Goal: Download file/media

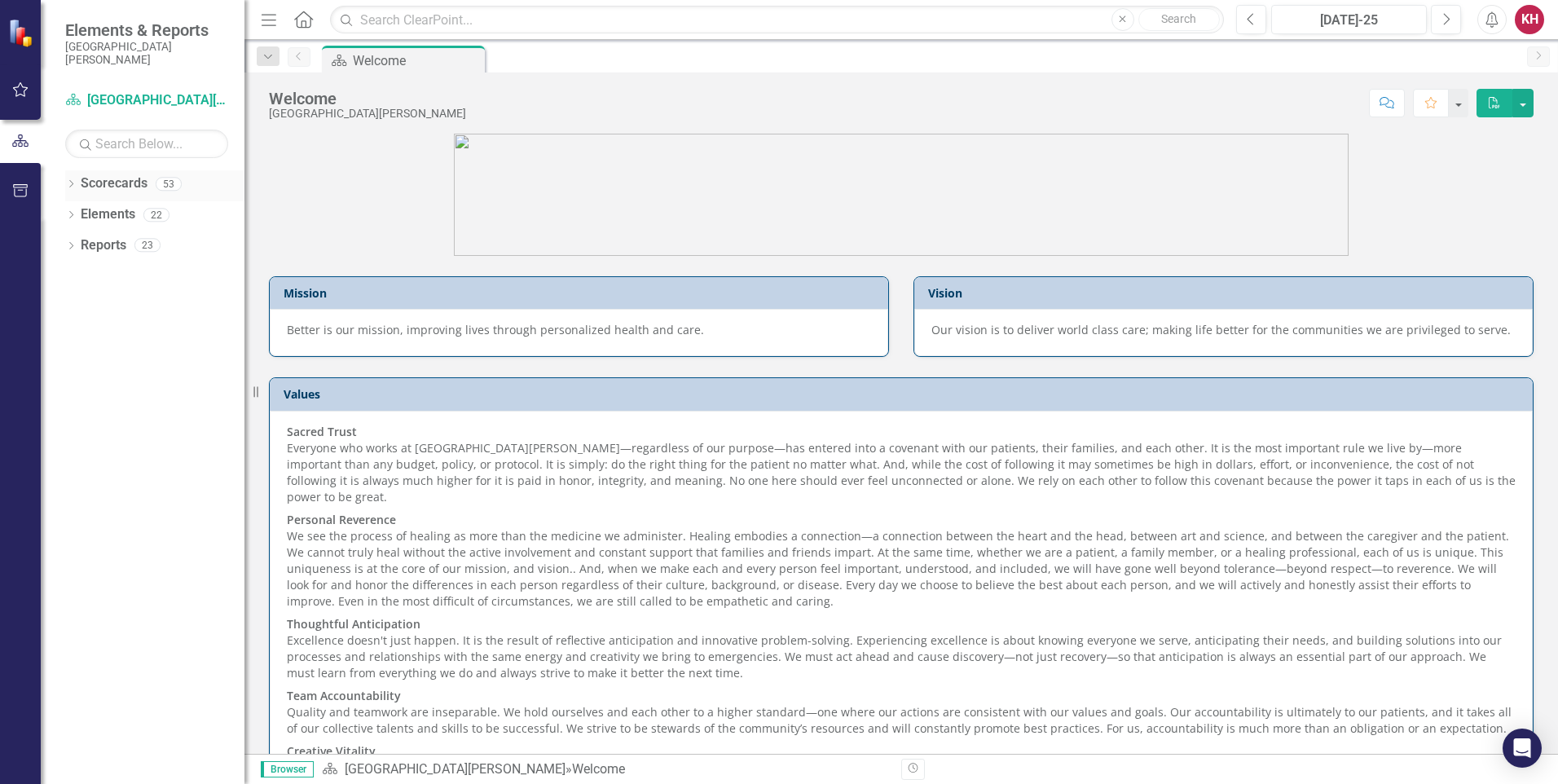
click at [71, 177] on div "Dropdown Scorecards 53" at bounding box center [155, 186] width 180 height 31
click at [69, 183] on icon "Dropdown" at bounding box center [70, 185] width 11 height 9
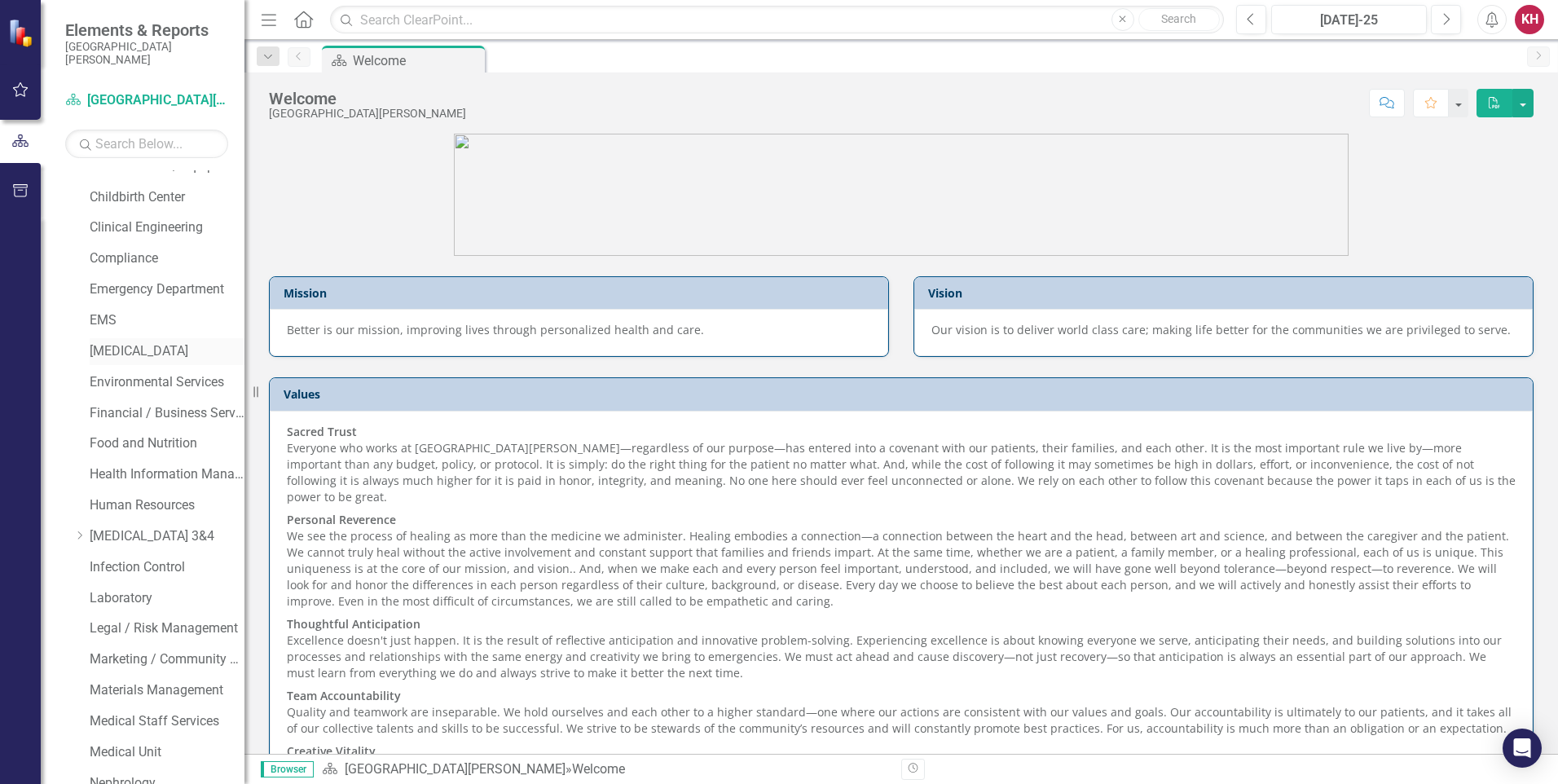
scroll to position [407, 0]
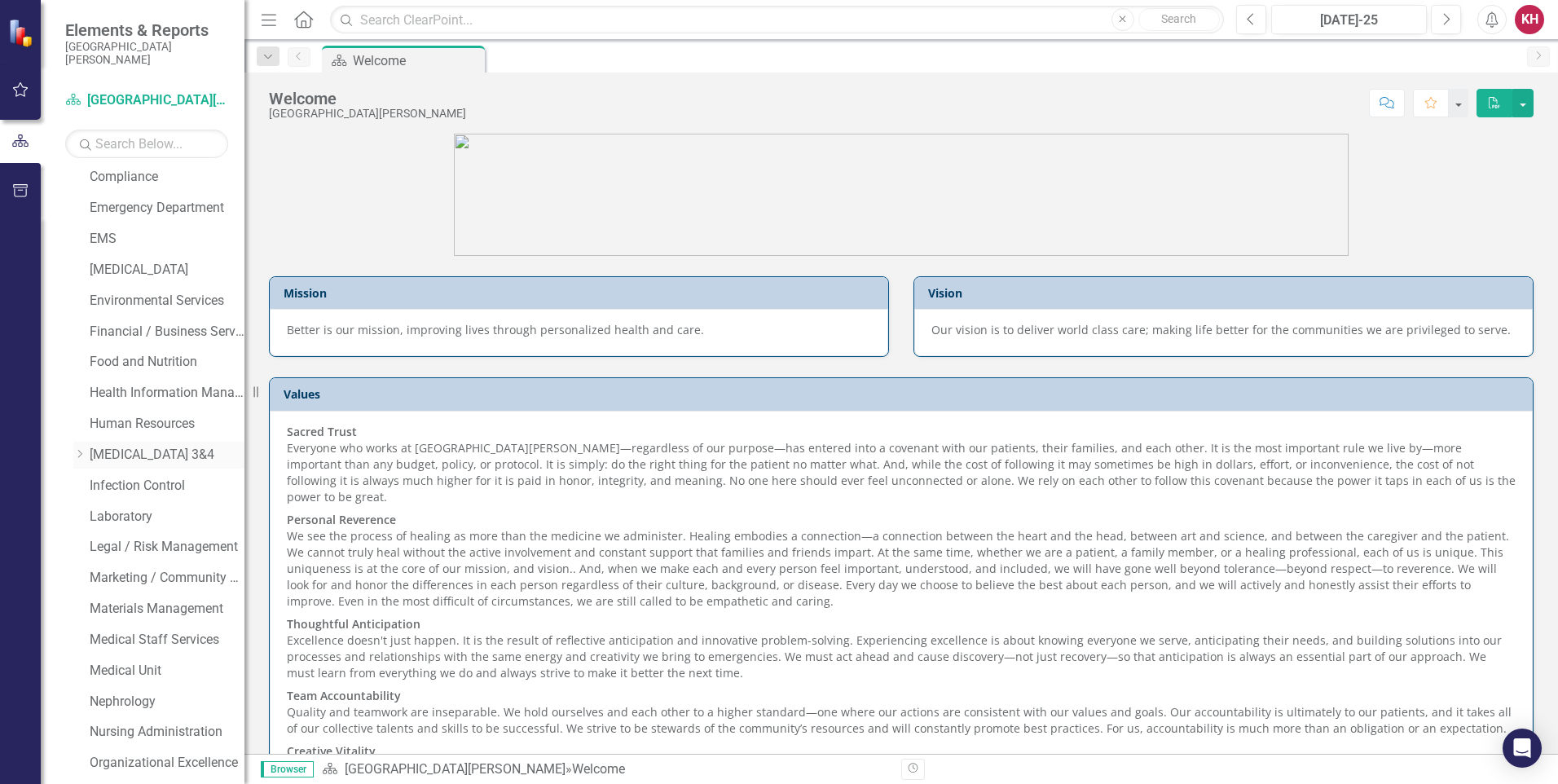
click at [78, 452] on icon "Dropdown" at bounding box center [80, 454] width 12 height 10
click at [127, 554] on link "Infection Control" at bounding box center [167, 547] width 155 height 19
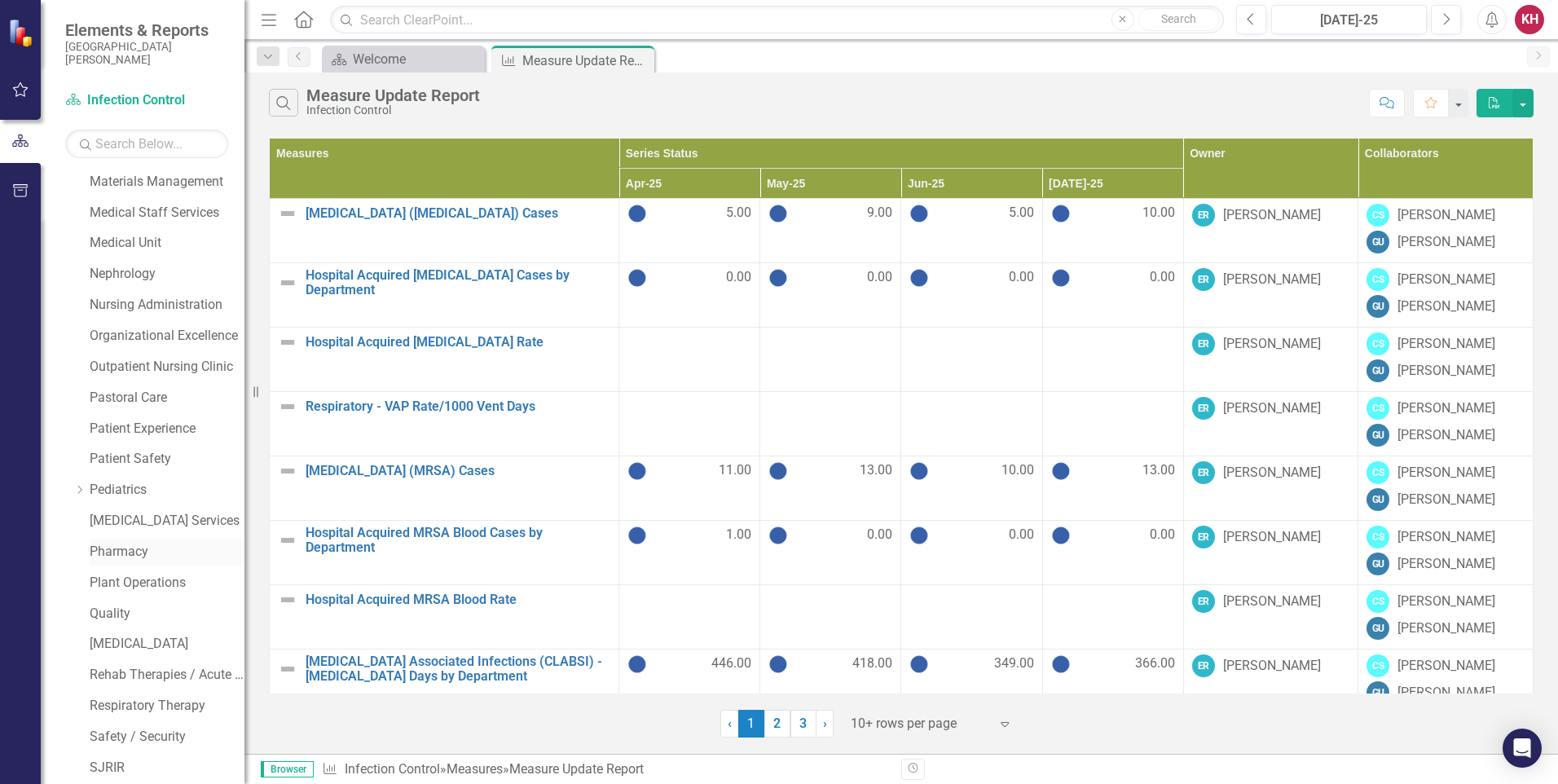
scroll to position [1020, 0]
click at [75, 766] on icon "Dropdown" at bounding box center [70, 767] width 11 height 9
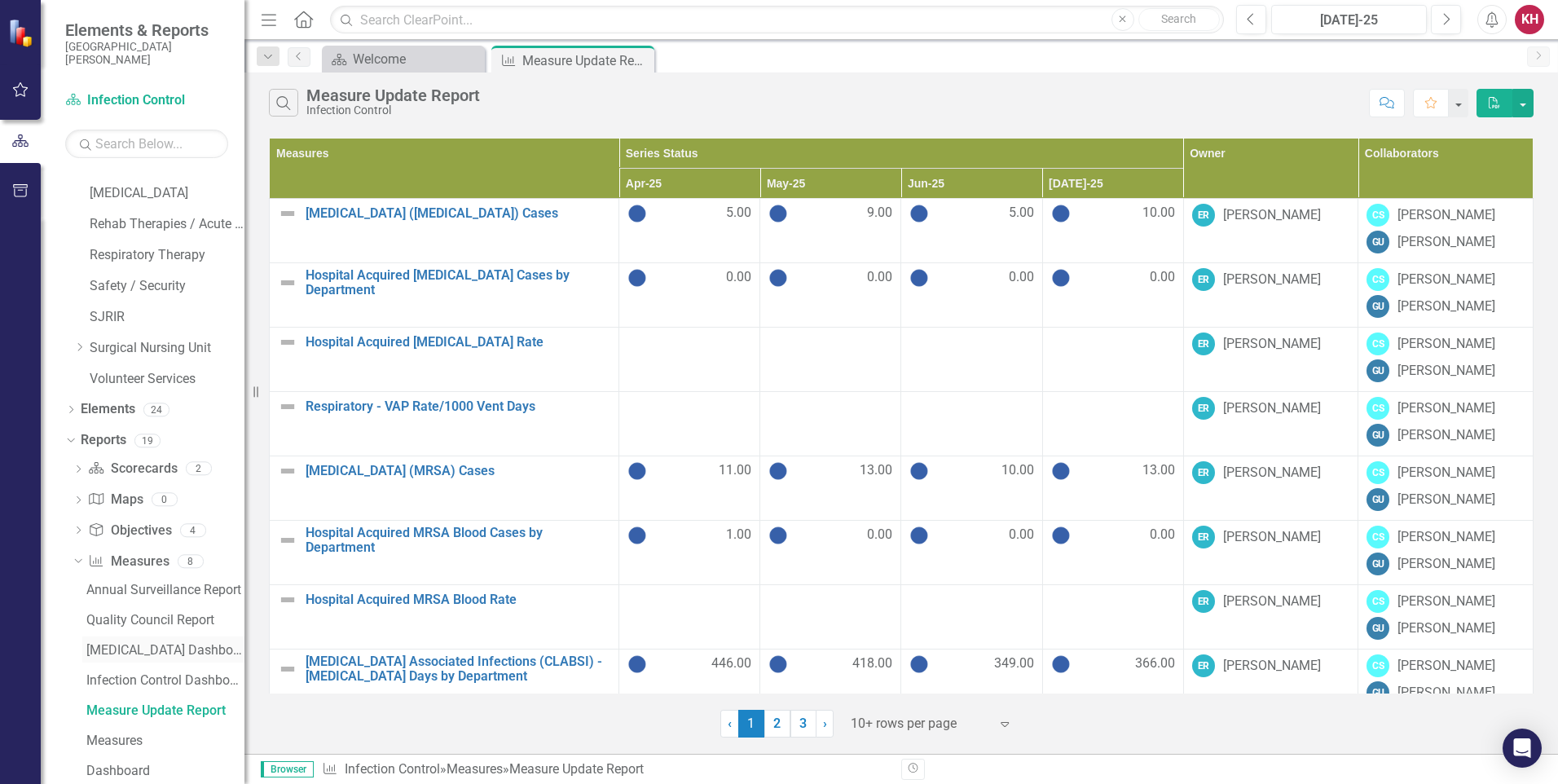
click at [149, 645] on div "[MEDICAL_DATA] Dashboard" at bounding box center [166, 649] width 158 height 15
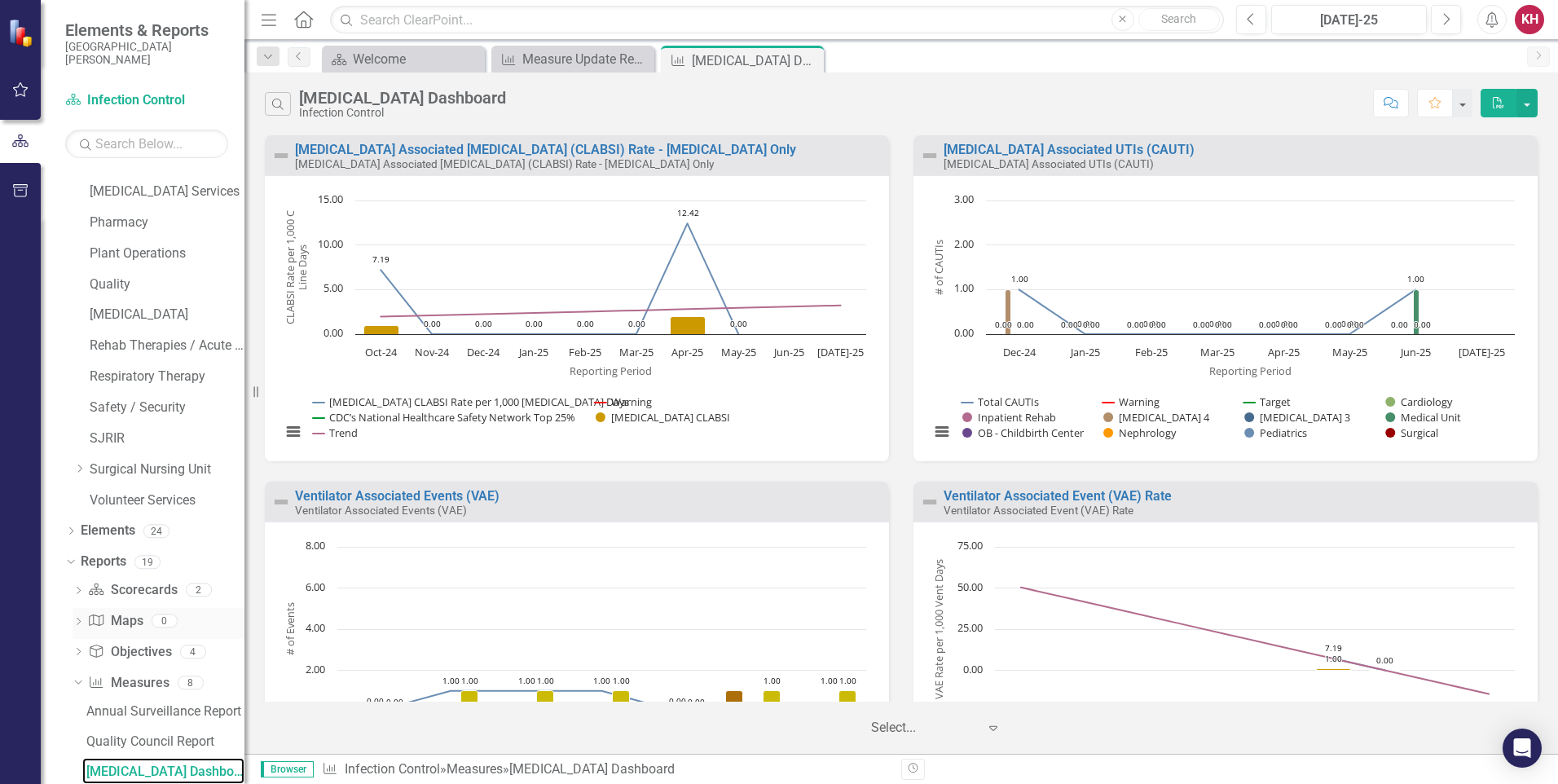
scroll to position [1388, 0]
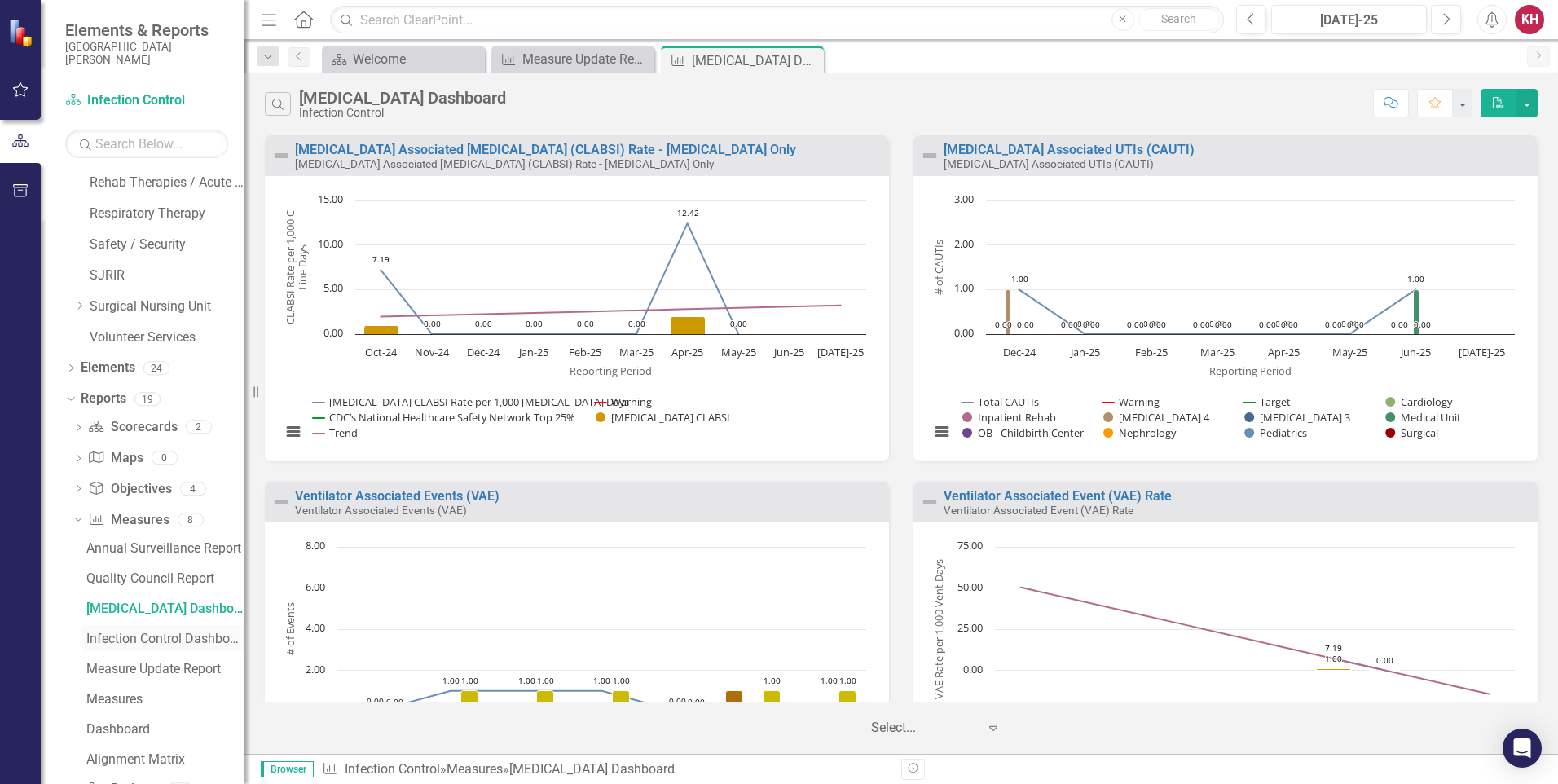
click at [163, 637] on div "Infection Control Dashboard" at bounding box center [166, 638] width 158 height 15
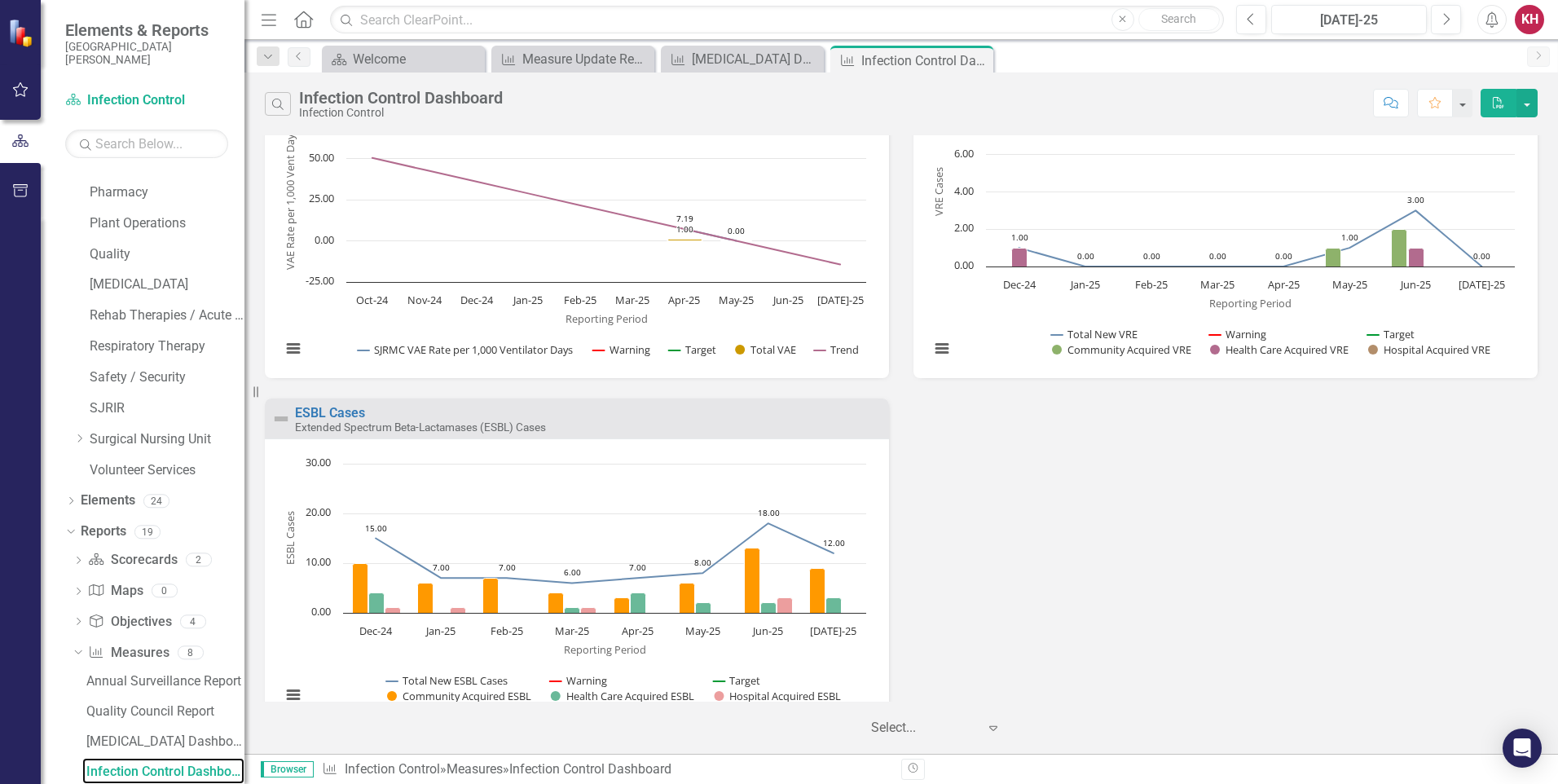
scroll to position [1509, 0]
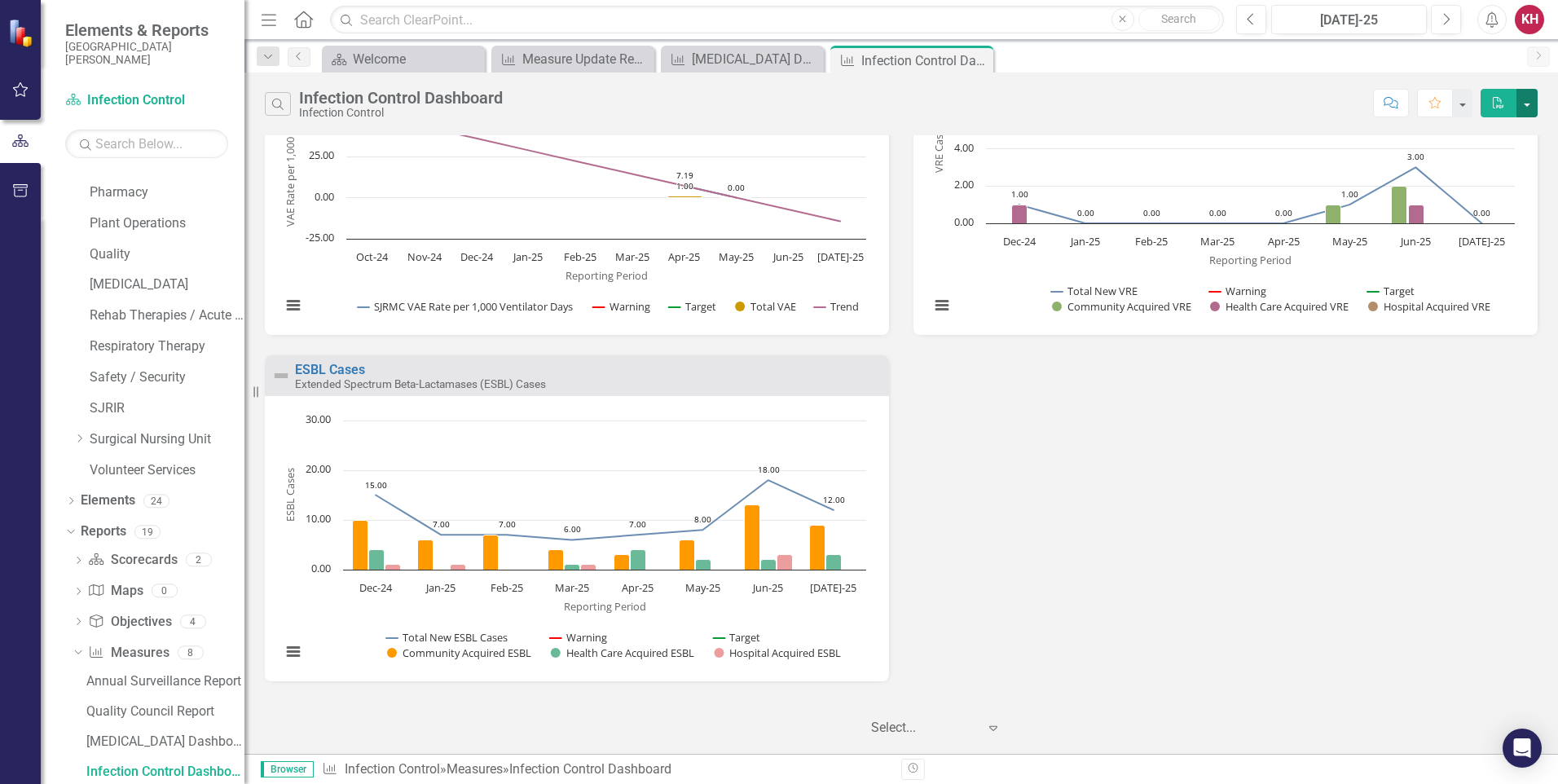
click at [1528, 103] on button "button" at bounding box center [1527, 103] width 21 height 29
click at [1468, 131] on link "PDF Export to PDF" at bounding box center [1457, 133] width 160 height 30
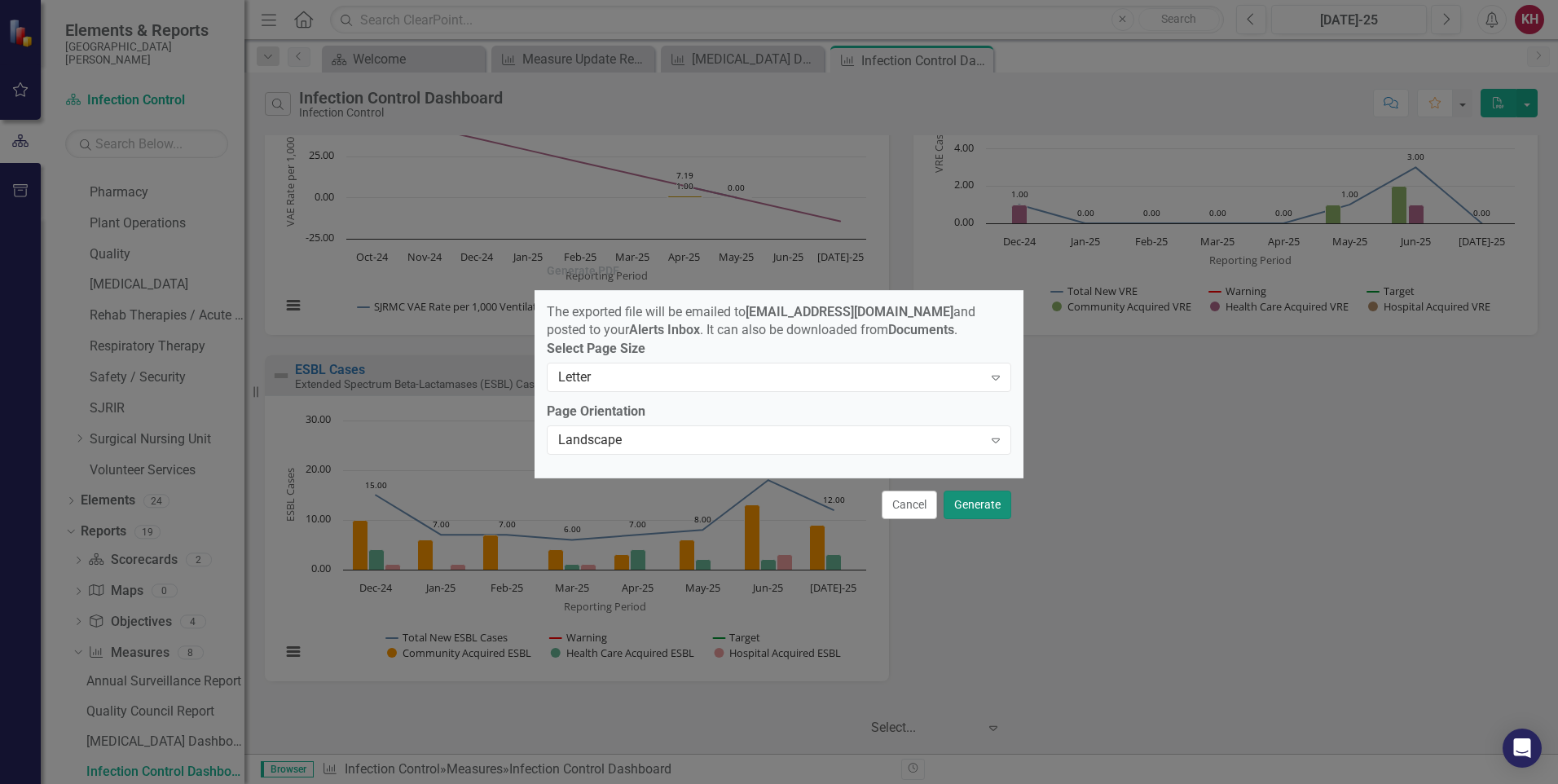
click at [960, 508] on button "Generate" at bounding box center [978, 505] width 68 height 29
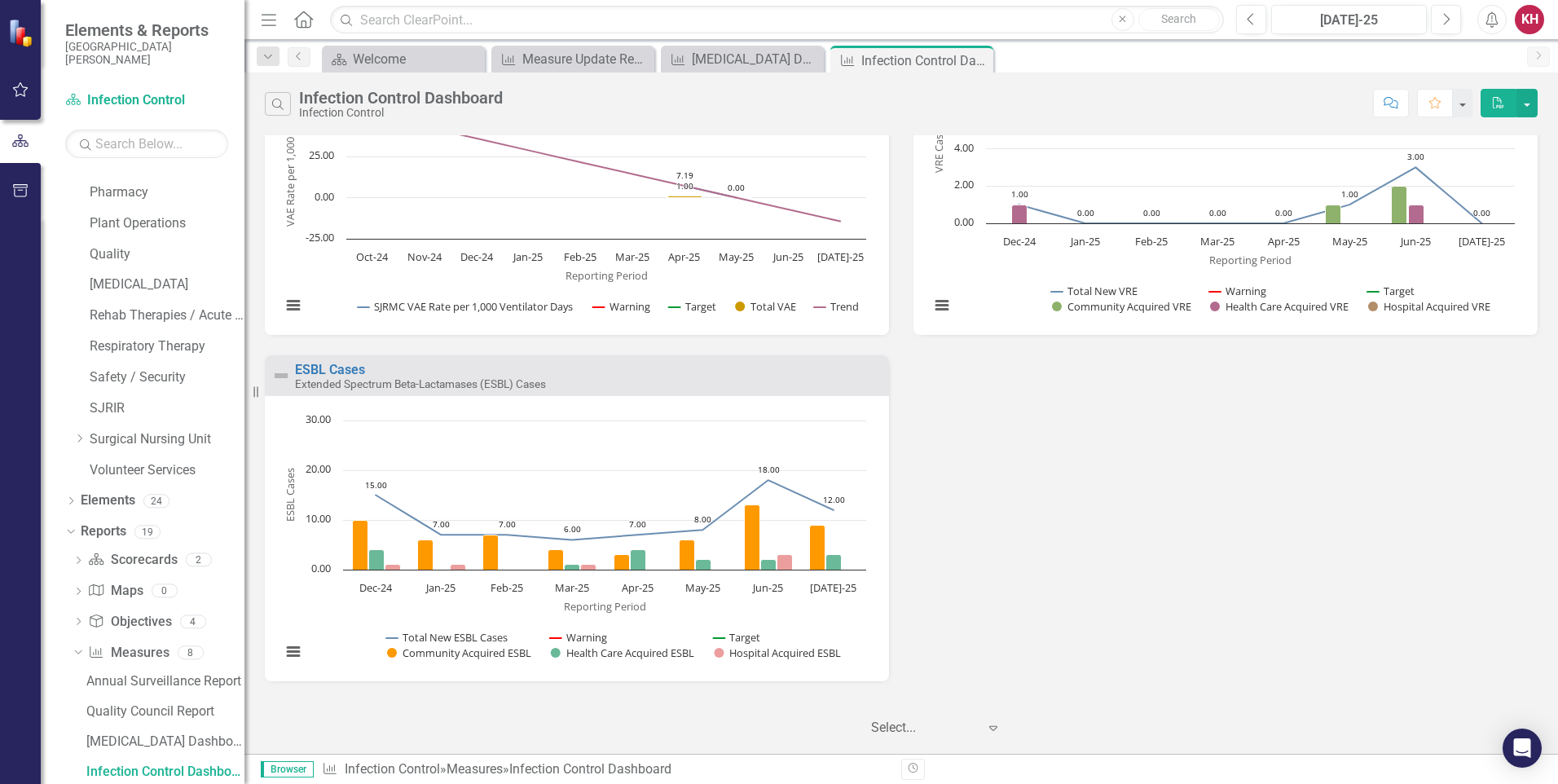
click at [1526, 21] on div "KH" at bounding box center [1529, 19] width 29 height 29
click at [1469, 202] on link "Logout Log Out" at bounding box center [1479, 205] width 129 height 30
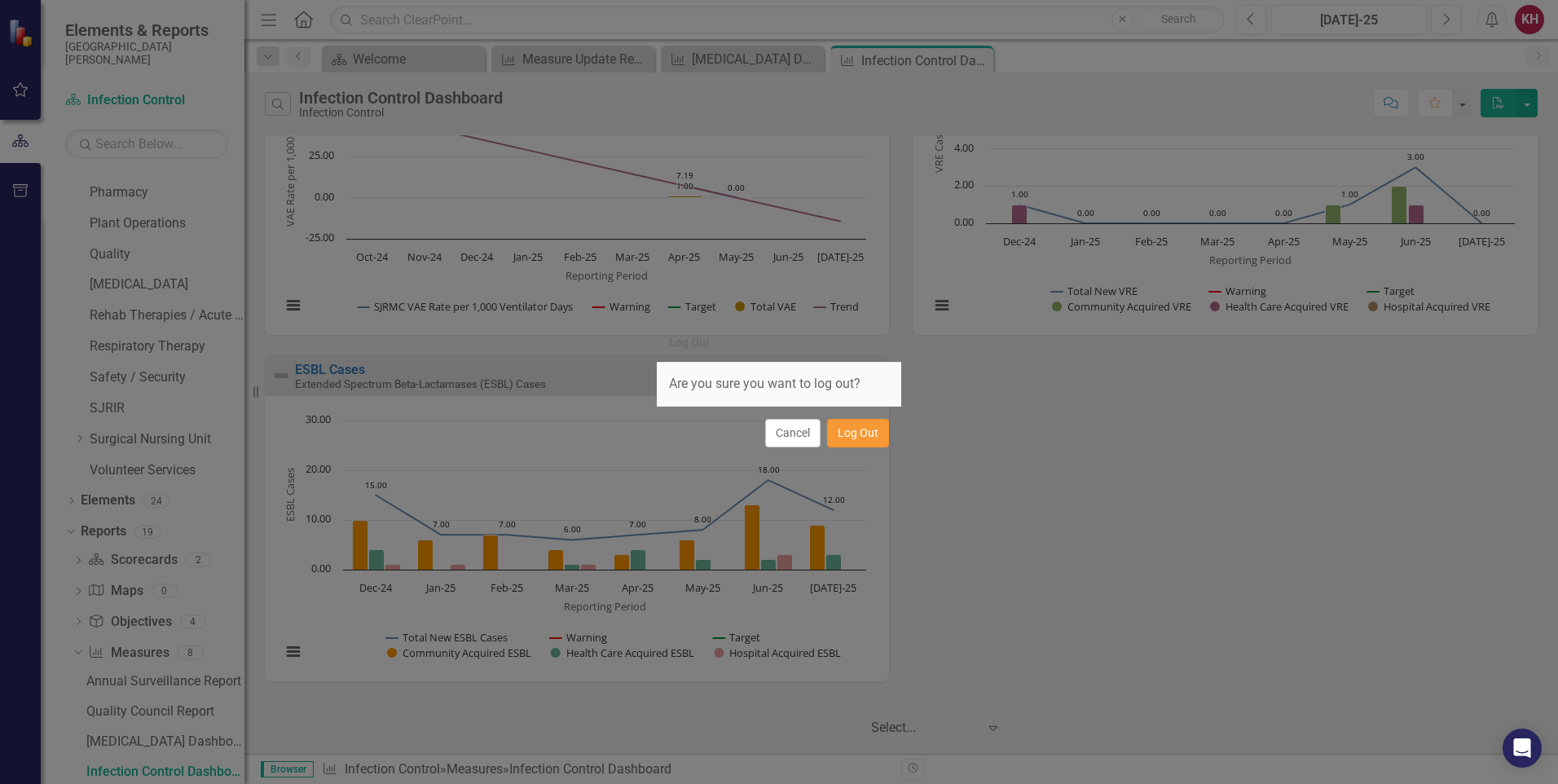
click at [860, 443] on button "Log Out" at bounding box center [858, 433] width 62 height 29
